Goal: Task Accomplishment & Management: Use online tool/utility

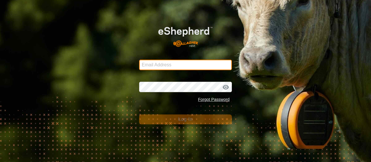
type input "[EMAIL_ADDRESS][DOMAIN_NAME]"
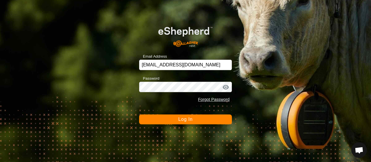
click at [202, 118] on button "Log In" at bounding box center [185, 119] width 93 height 10
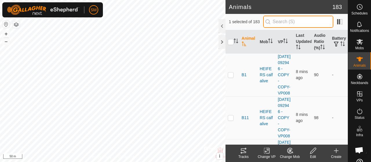
click at [303, 27] on input "text" at bounding box center [298, 22] width 70 height 12
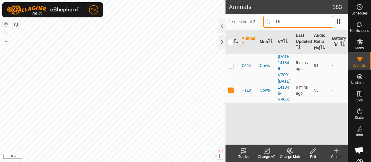
type input "119"
